Goal: Transaction & Acquisition: Download file/media

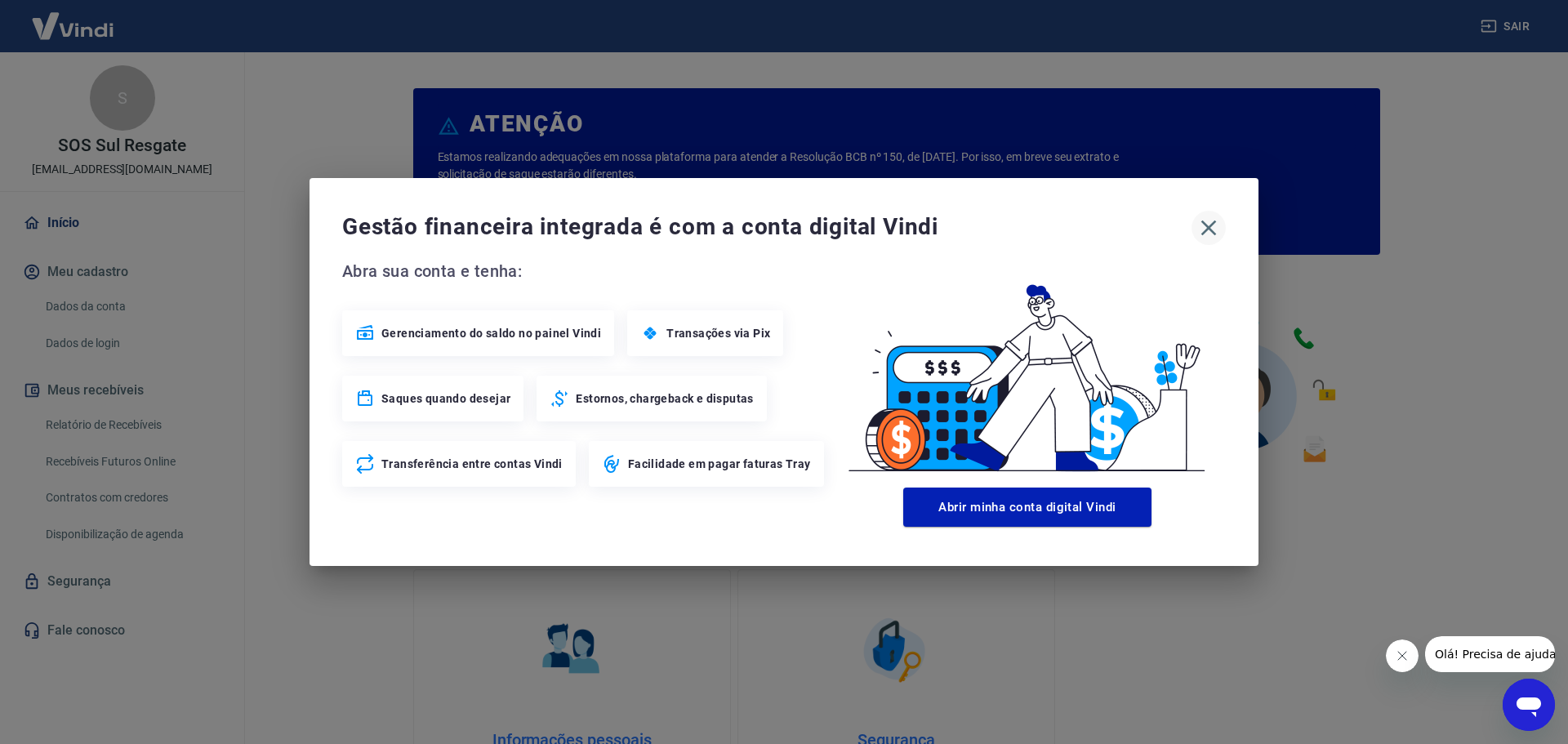
click at [1212, 228] on icon "button" at bounding box center [1208, 228] width 26 height 26
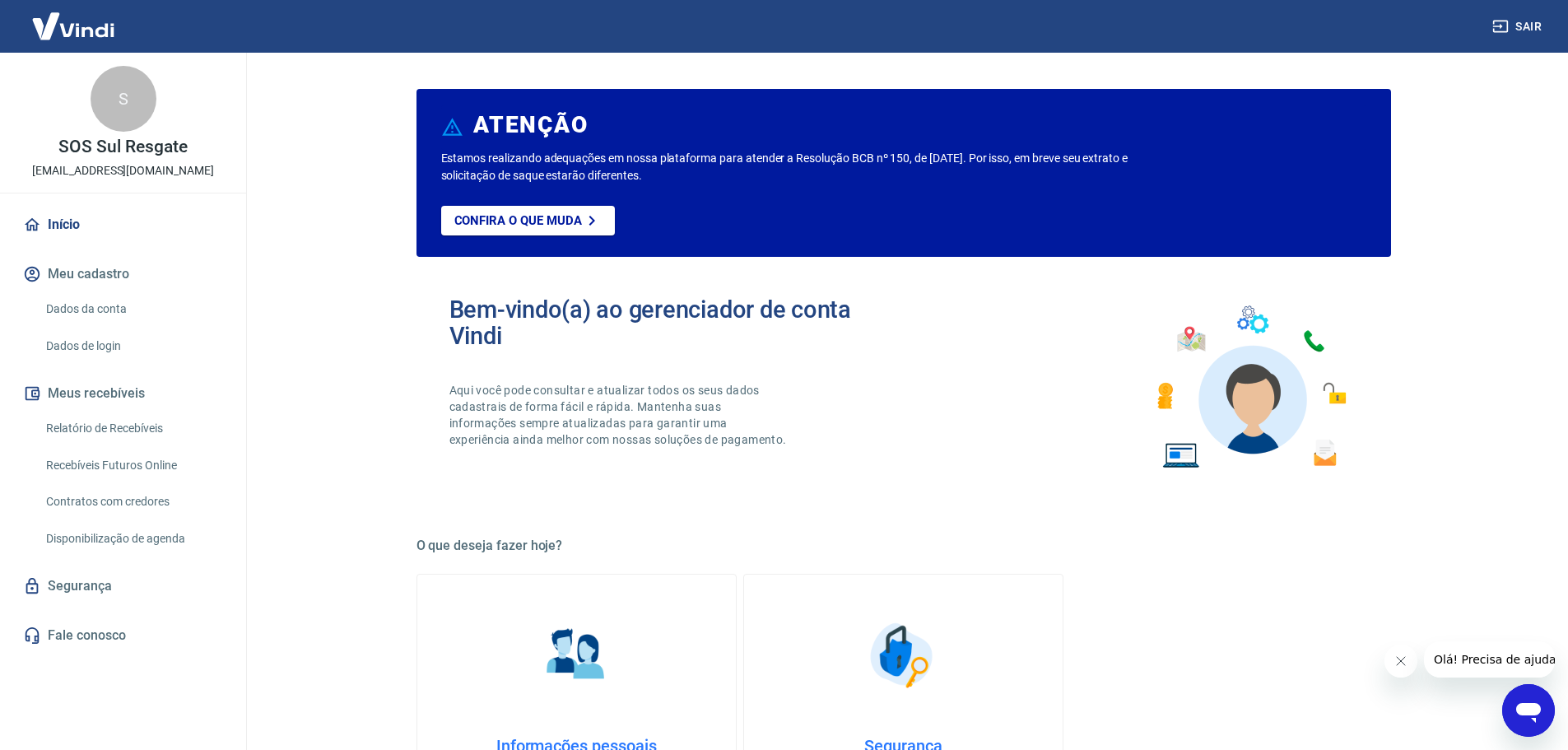
click at [133, 432] on link "Relatório de Recebíveis" at bounding box center [133, 428] width 187 height 34
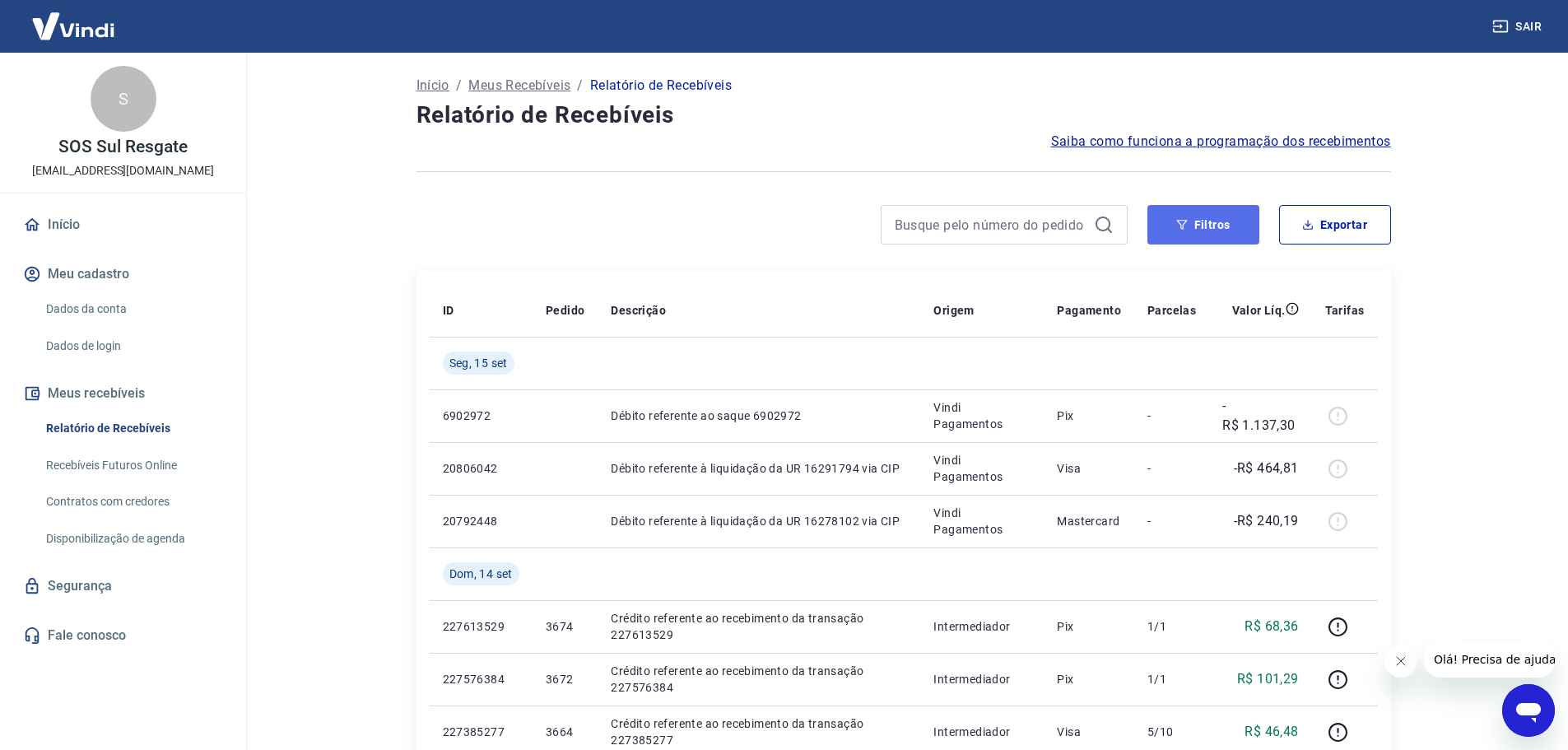
click at [1218, 230] on button "Filtros" at bounding box center [1203, 224] width 112 height 40
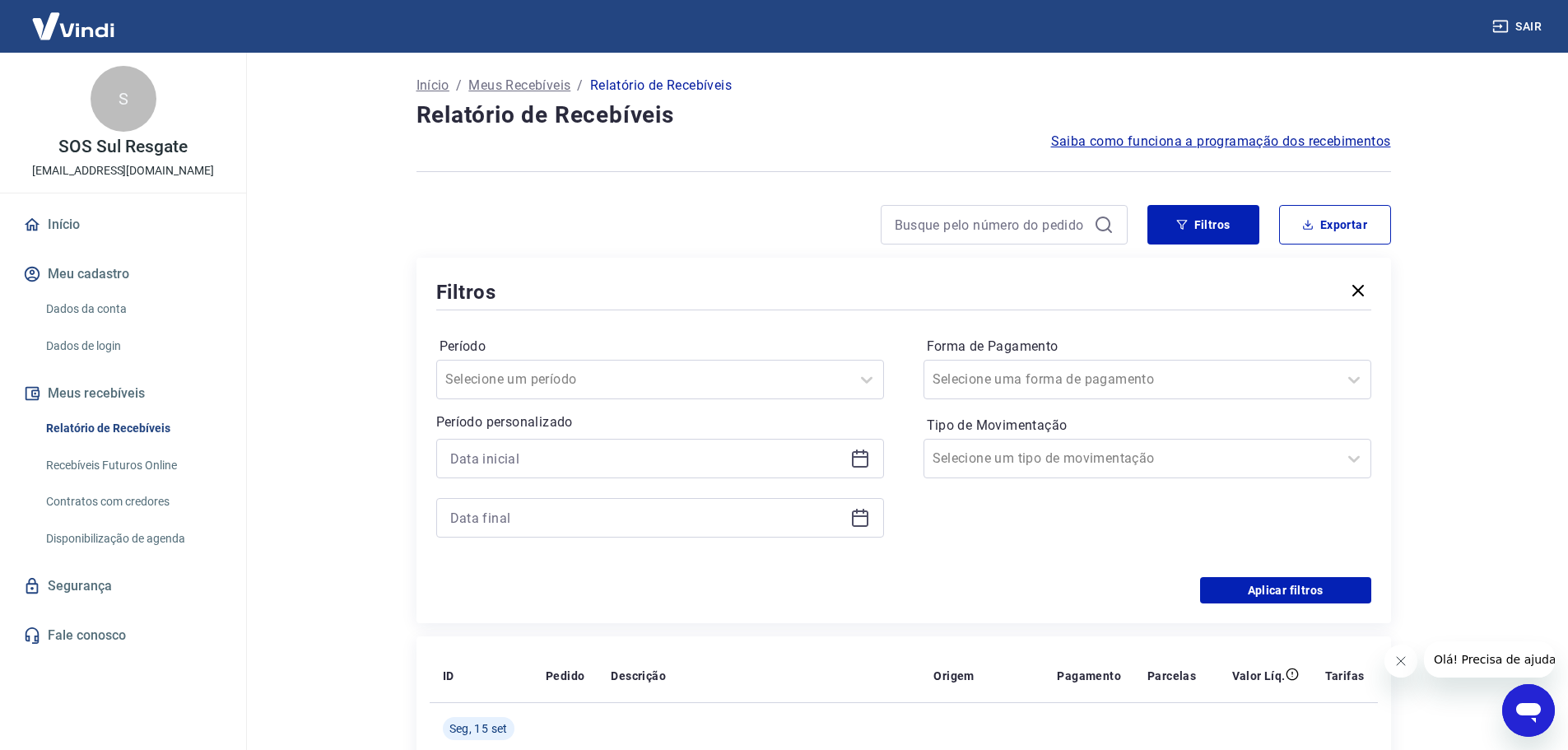
click at [868, 467] on icon at bounding box center [860, 458] width 20 height 20
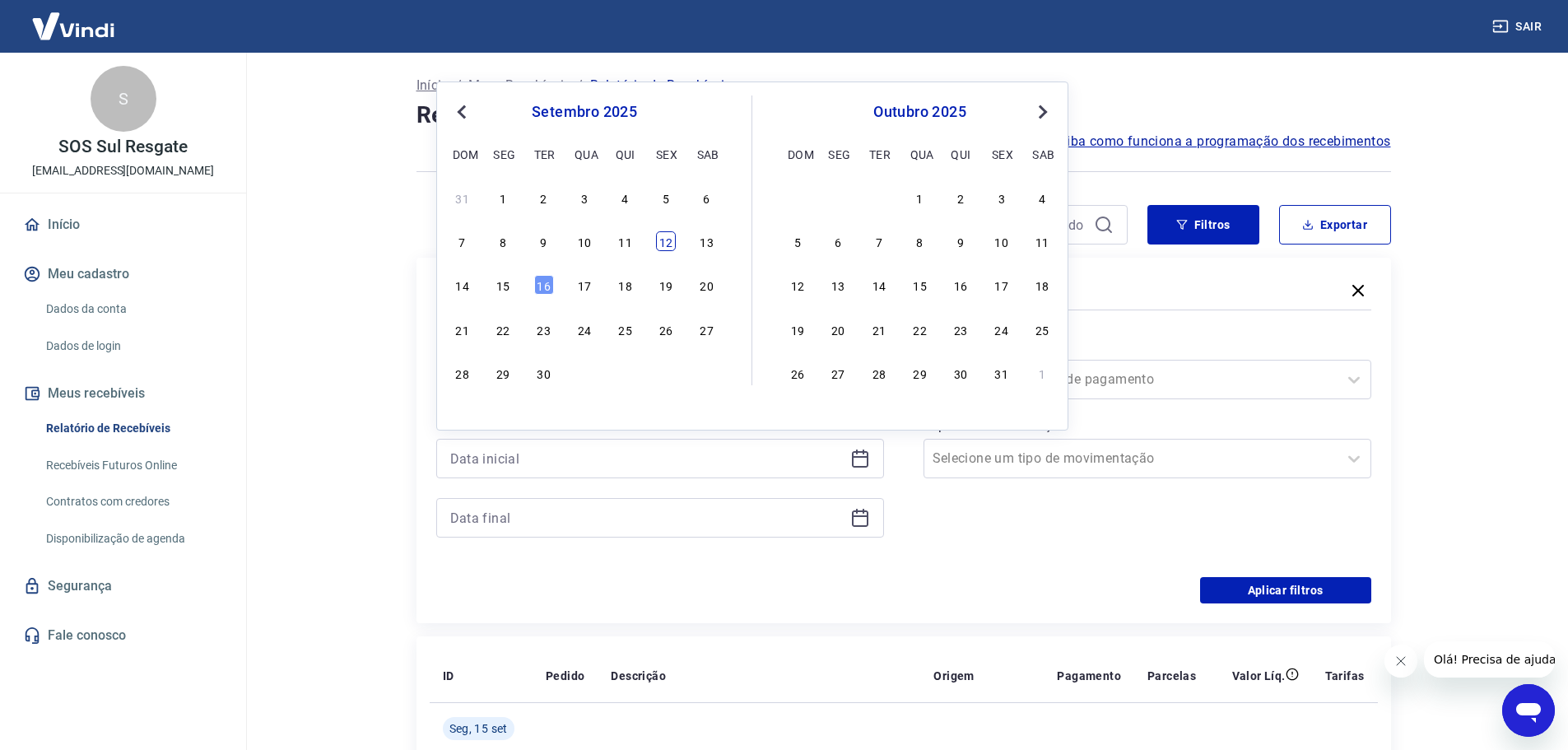
click at [667, 239] on div "12" at bounding box center [666, 241] width 20 height 20
type input "[DATE]"
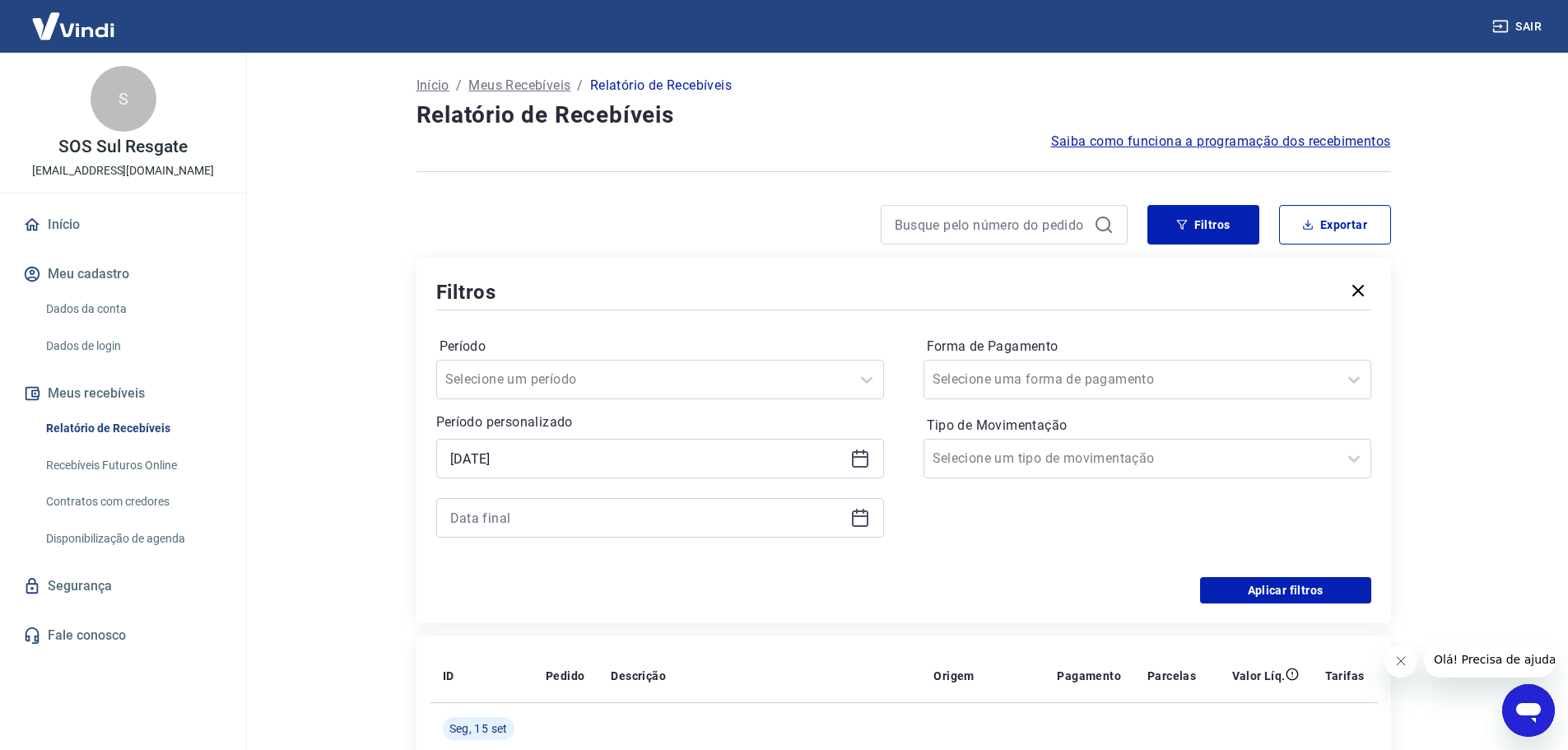
click at [860, 520] on icon at bounding box center [860, 518] width 20 height 20
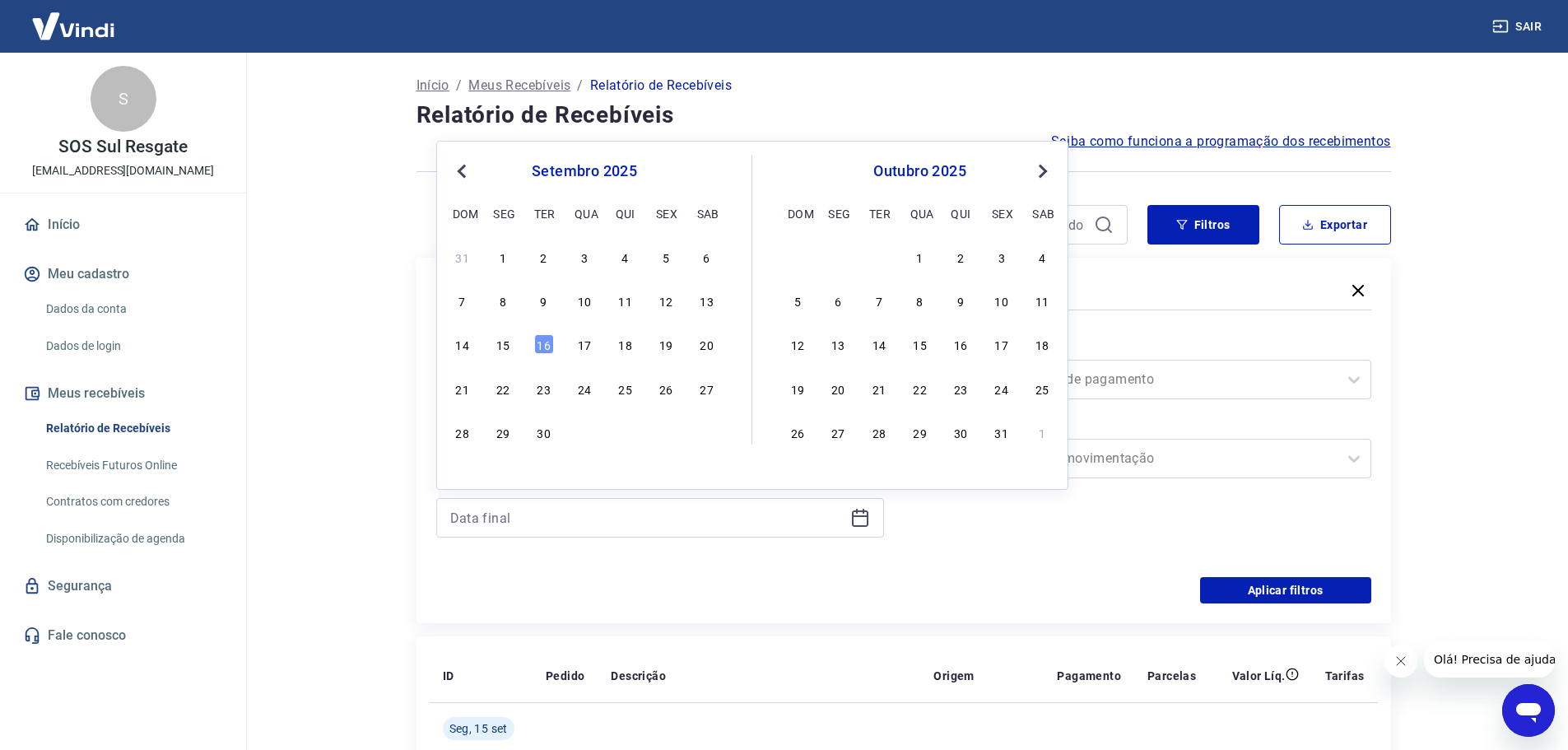
click at [499, 342] on div "15" at bounding box center [503, 344] width 20 height 20
type input "[DATE]"
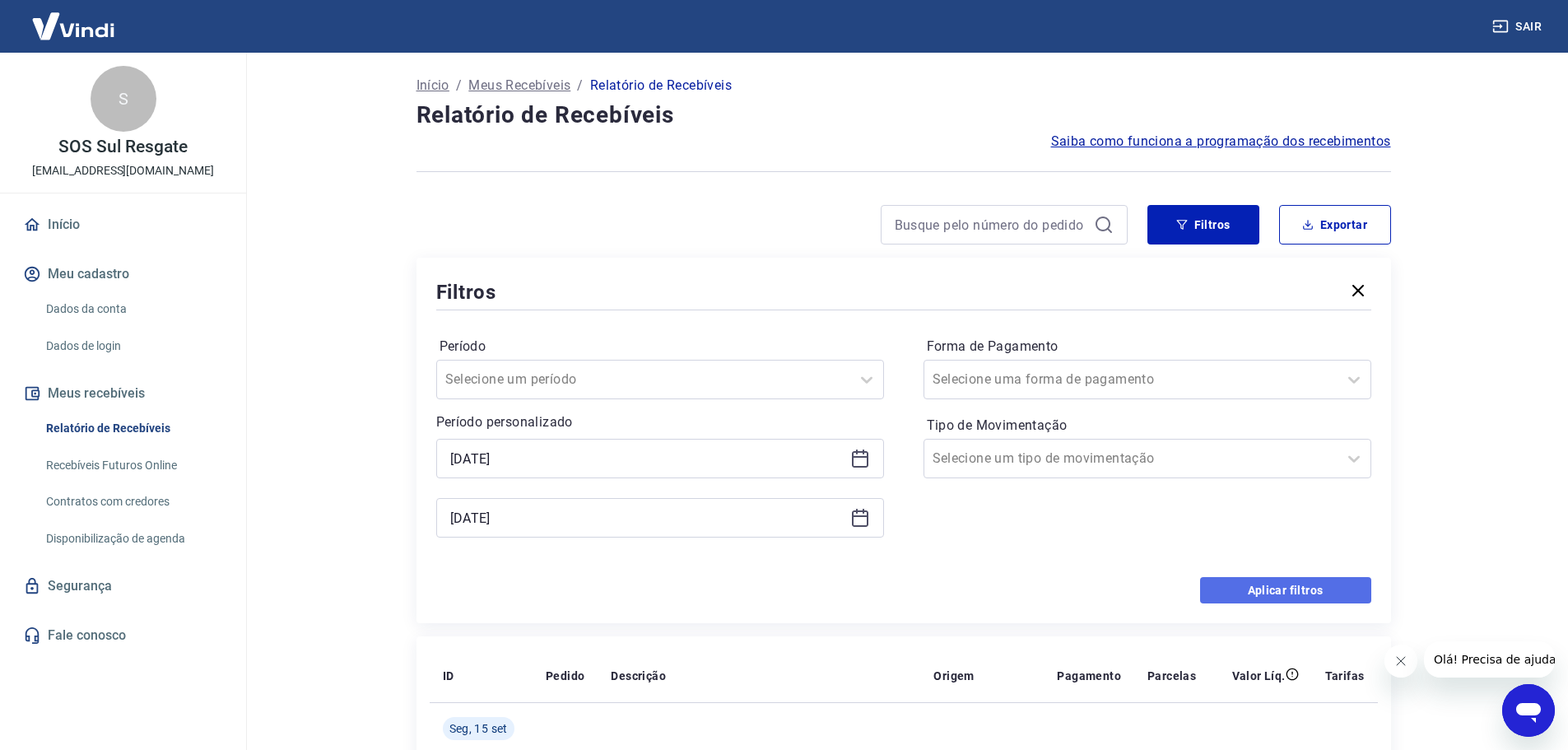
click at [1265, 591] on button "Aplicar filtros" at bounding box center [1285, 590] width 171 height 27
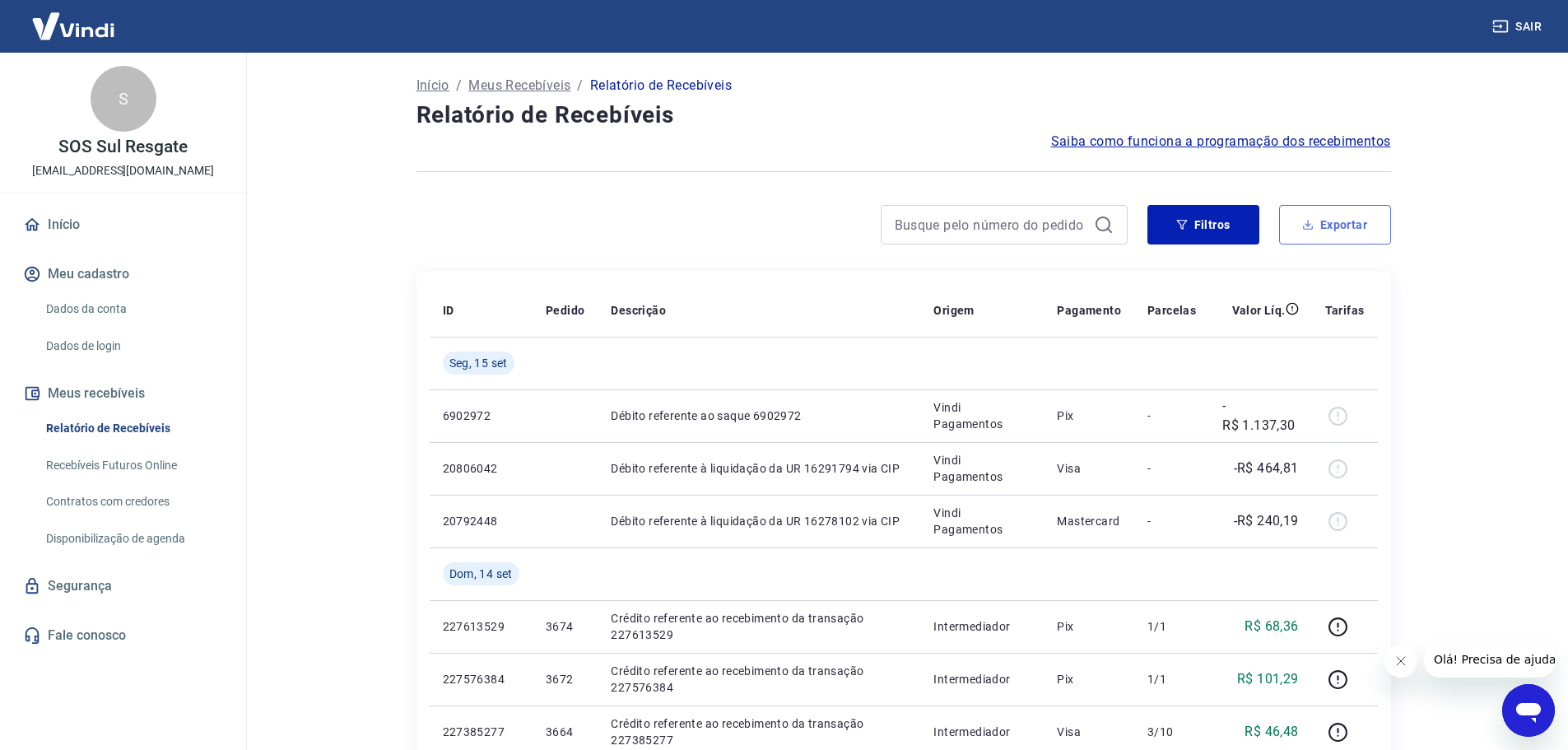
click at [1338, 224] on button "Exportar" at bounding box center [1335, 224] width 112 height 40
type input "[DATE]"
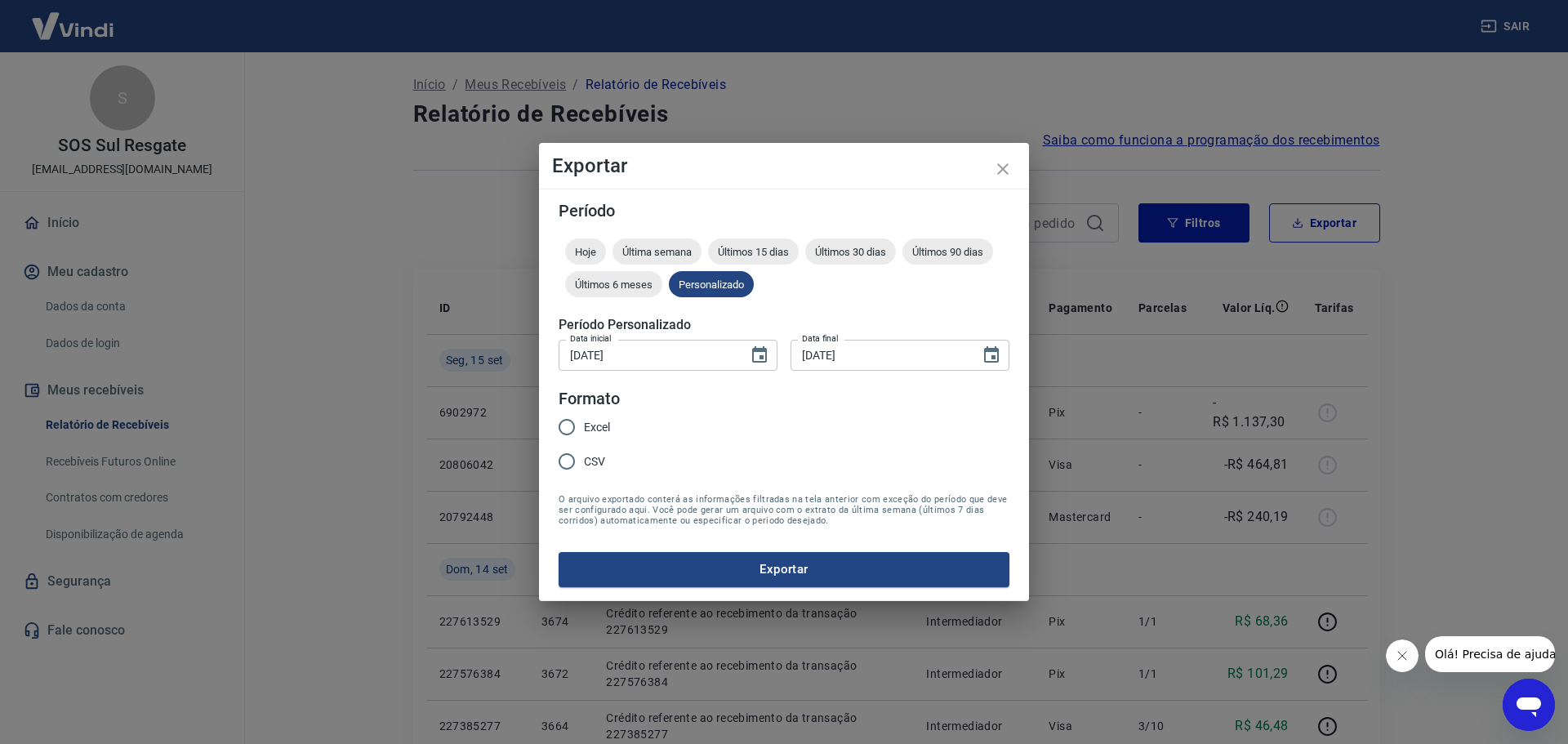
click at [588, 429] on span "Excel" at bounding box center [597, 427] width 26 height 17
click at [584, 429] on input "Excel" at bounding box center [566, 427] width 34 height 34
radio input "true"
click at [751, 562] on button "Exportar" at bounding box center [784, 569] width 451 height 34
